Goal: Information Seeking & Learning: Find specific fact

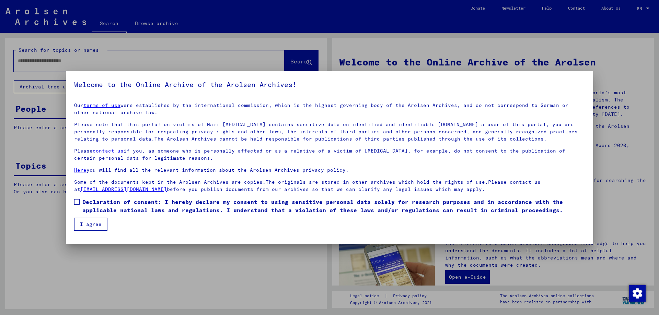
drag, startPoint x: 74, startPoint y: 210, endPoint x: 78, endPoint y: 205, distance: 6.9
click at [75, 208] on mat-dialog-content "Our terms of use were established by the international commission, which is the…" at bounding box center [329, 164] width 527 height 134
click at [78, 205] on label "Declaration of consent: I hereby declare my consent to using sensitive personal…" at bounding box center [329, 206] width 511 height 16
click at [86, 229] on button "I agree" at bounding box center [90, 224] width 33 height 13
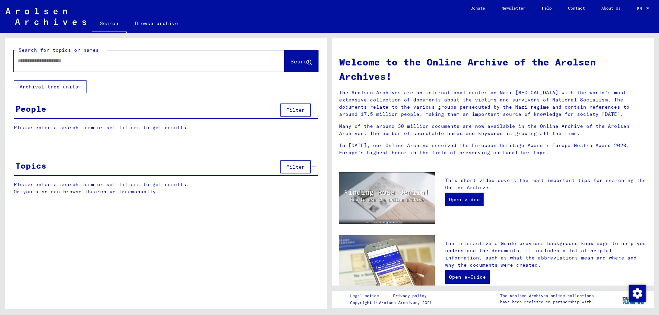
click at [87, 50] on mat-label "Search for topics or names" at bounding box center [59, 50] width 80 height 6
drag, startPoint x: 87, startPoint y: 51, endPoint x: 85, endPoint y: 65, distance: 14.6
click at [84, 57] on div "Search for topics or names Search" at bounding box center [166, 59] width 304 height 25
click at [85, 65] on div at bounding box center [139, 60] width 250 height 15
click at [106, 58] on input "text" at bounding box center [141, 60] width 246 height 7
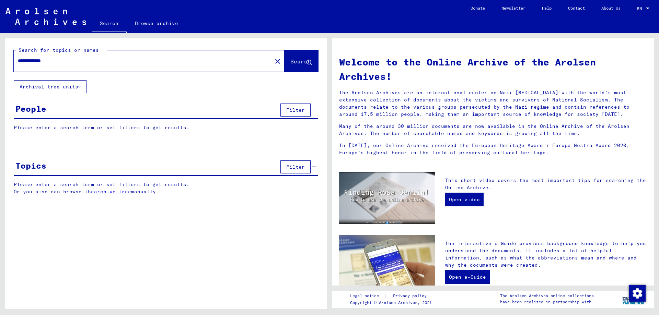
type input "**********"
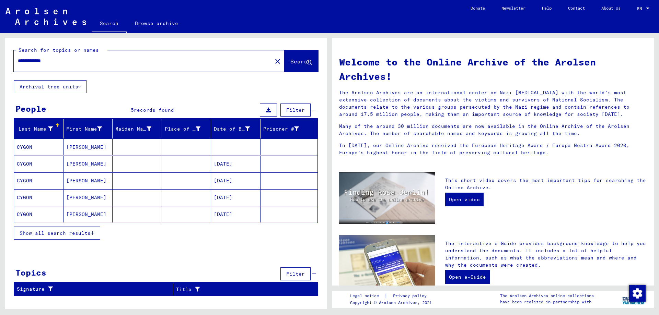
click at [177, 169] on mat-cell at bounding box center [186, 164] width 49 height 16
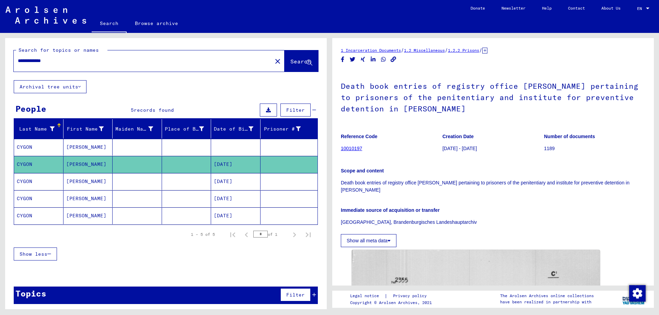
scroll to position [63, 0]
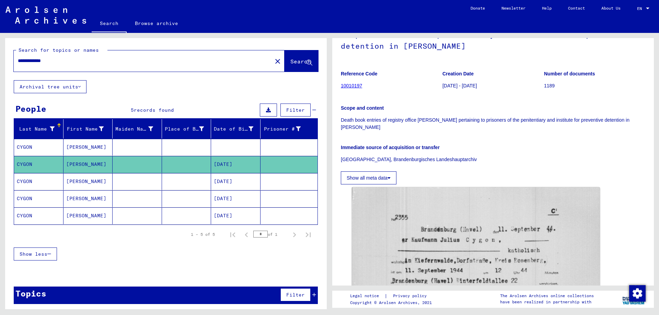
click at [222, 144] on mat-cell at bounding box center [235, 147] width 49 height 17
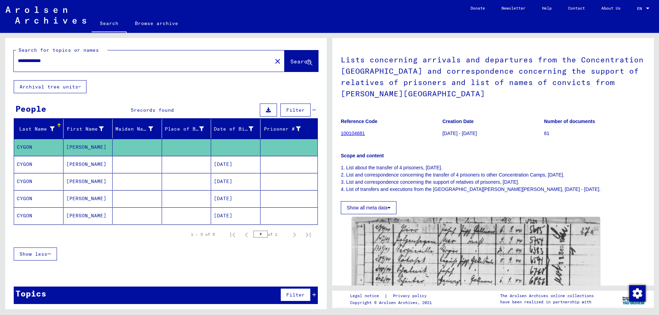
scroll to position [37, 0]
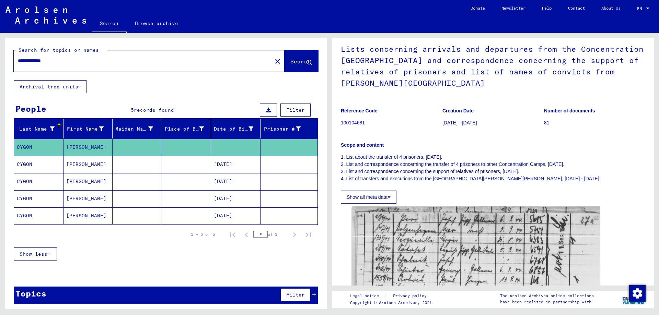
click at [201, 180] on mat-cell at bounding box center [186, 181] width 49 height 17
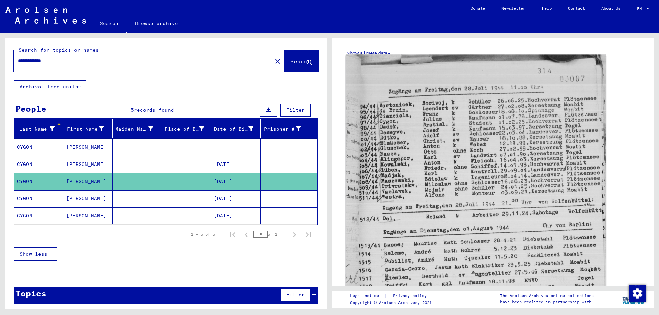
scroll to position [186, 0]
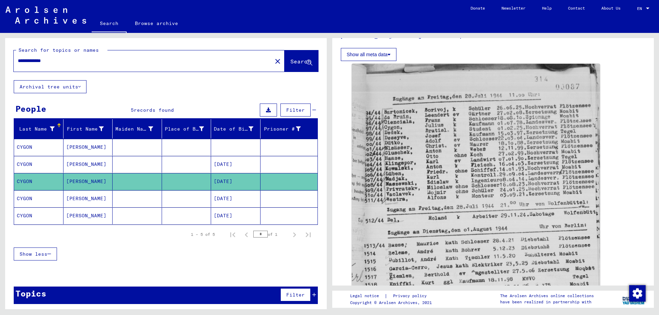
click at [229, 192] on mat-cell "[DATE]" at bounding box center [235, 198] width 49 height 17
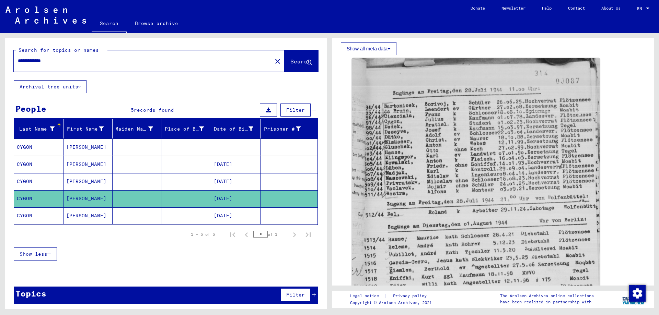
scroll to position [193, 0]
click at [221, 214] on mat-cell "[DATE]" at bounding box center [235, 216] width 49 height 17
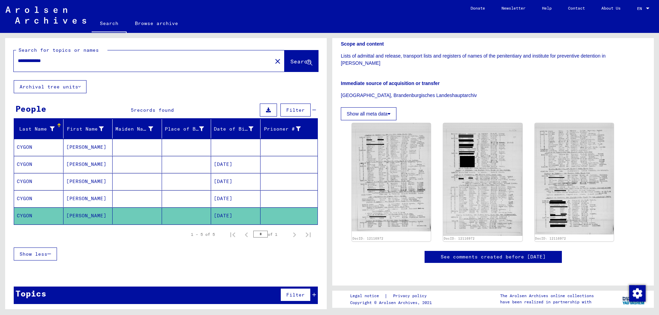
scroll to position [191, 0]
click at [140, 159] on mat-cell at bounding box center [137, 164] width 49 height 17
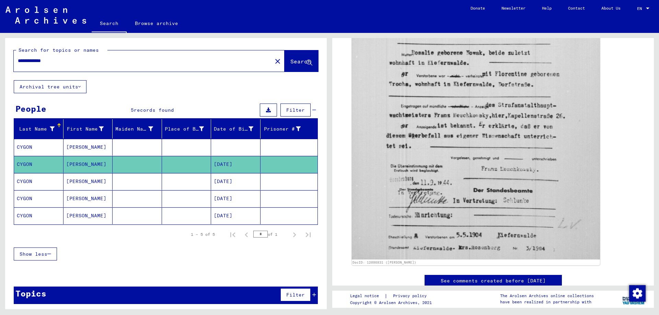
scroll to position [346, 0]
